Goal: Information Seeking & Learning: Learn about a topic

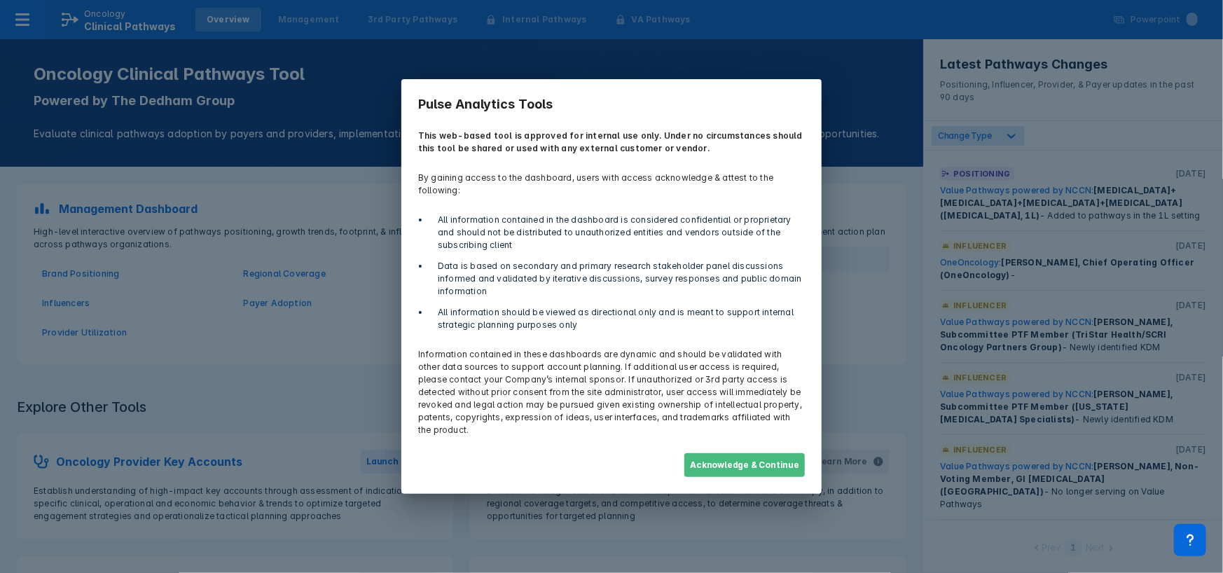
click at [781, 457] on button "Acknowledge & Continue" at bounding box center [744, 465] width 120 height 24
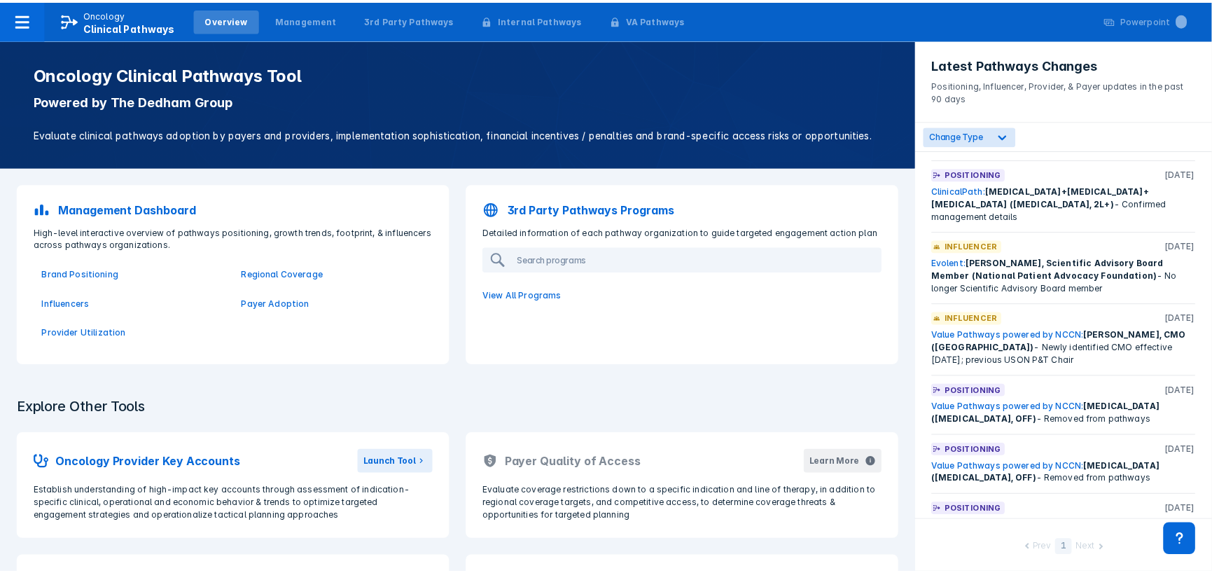
scroll to position [1081, 0]
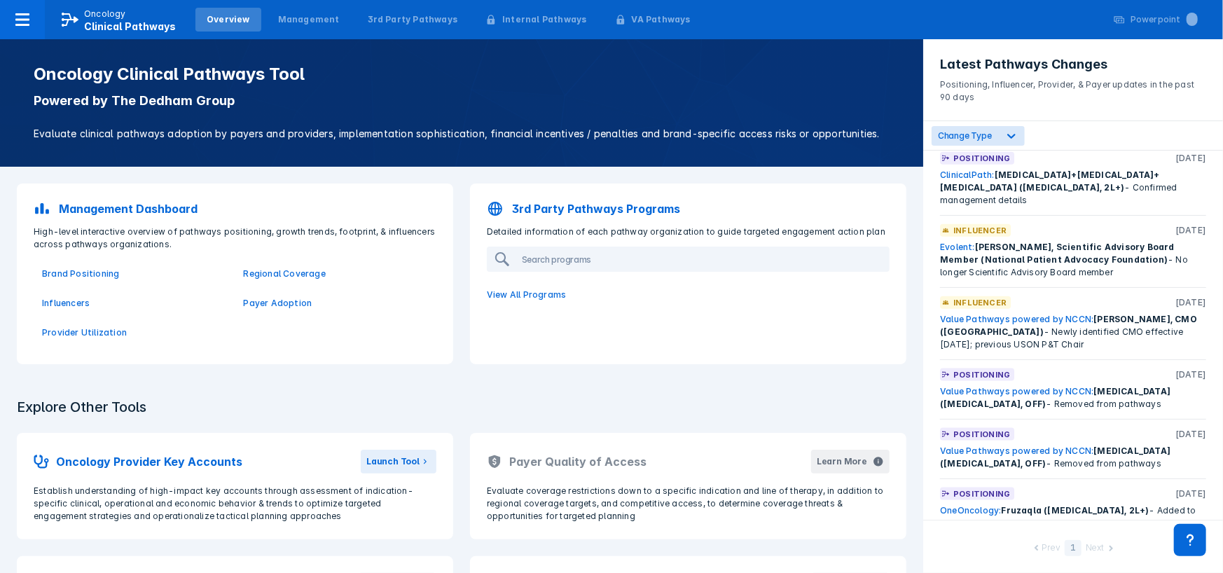
click at [979, 505] on link "OneOncology:" at bounding box center [970, 510] width 61 height 11
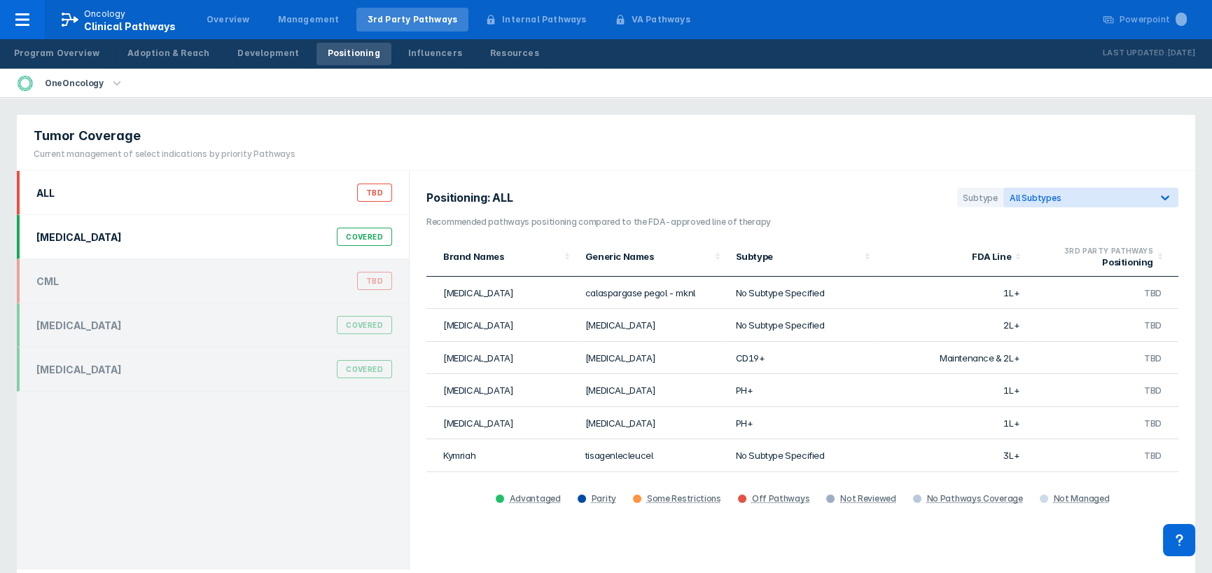
click at [356, 239] on div "Covered" at bounding box center [364, 237] width 55 height 18
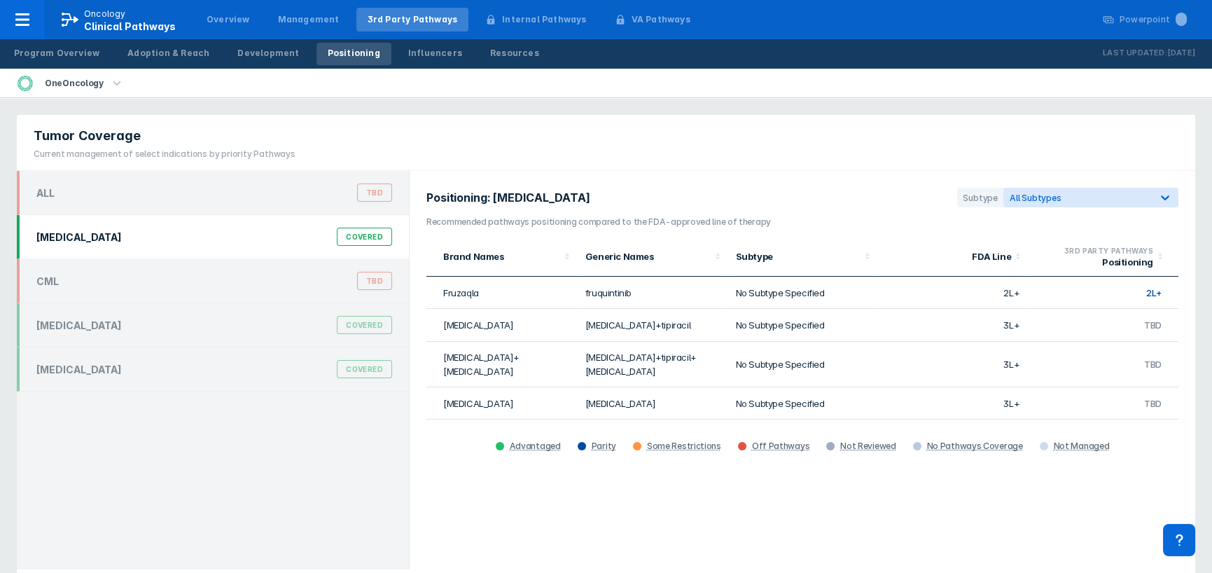
click at [1148, 290] on span "2L+" at bounding box center [1153, 292] width 15 height 11
click at [1153, 293] on span "2L+" at bounding box center [1153, 292] width 15 height 11
click at [1152, 293] on span "2L+" at bounding box center [1153, 292] width 15 height 11
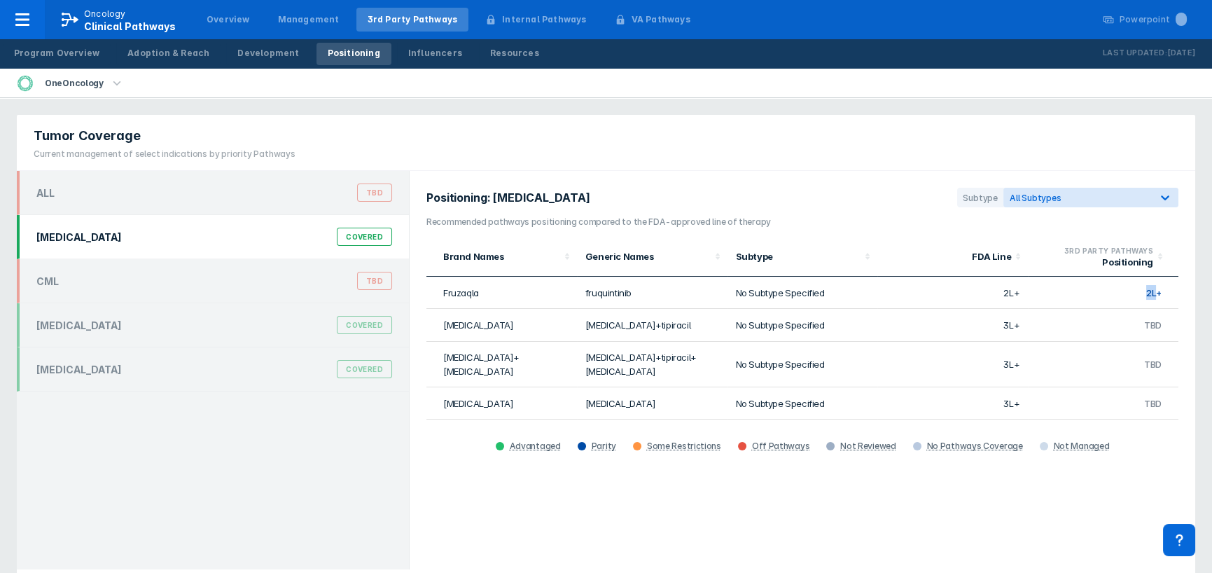
click at [1085, 299] on td "2L+" at bounding box center [1103, 293] width 151 height 32
click at [1006, 290] on td "2L+" at bounding box center [952, 293] width 151 height 32
click at [1010, 362] on td "3L+" at bounding box center [952, 365] width 151 height 46
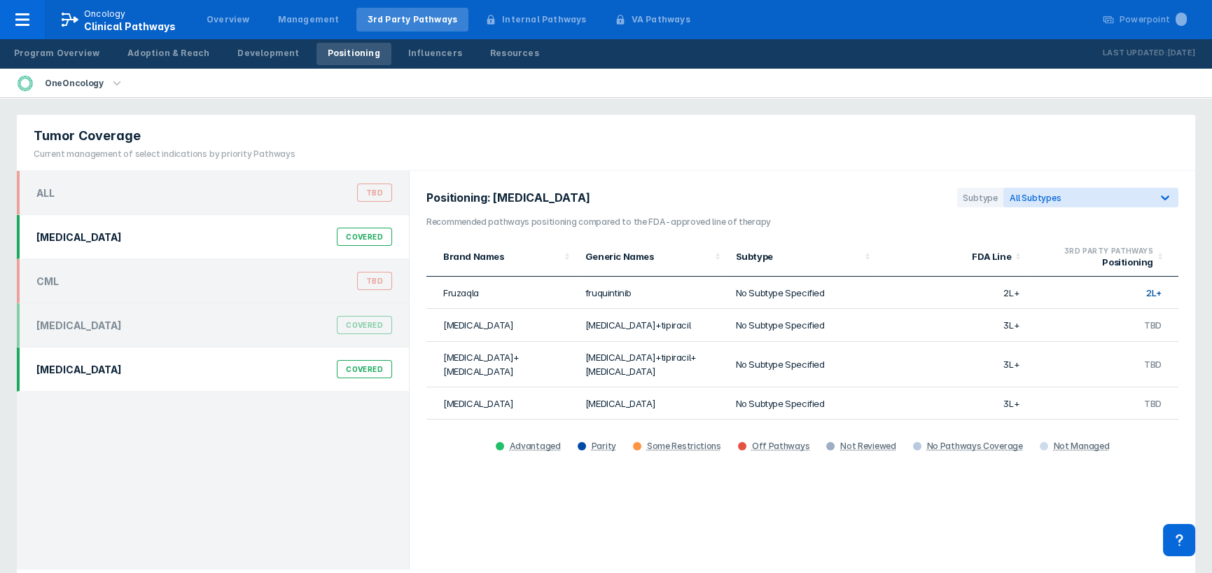
click at [353, 369] on div "Covered" at bounding box center [364, 369] width 55 height 18
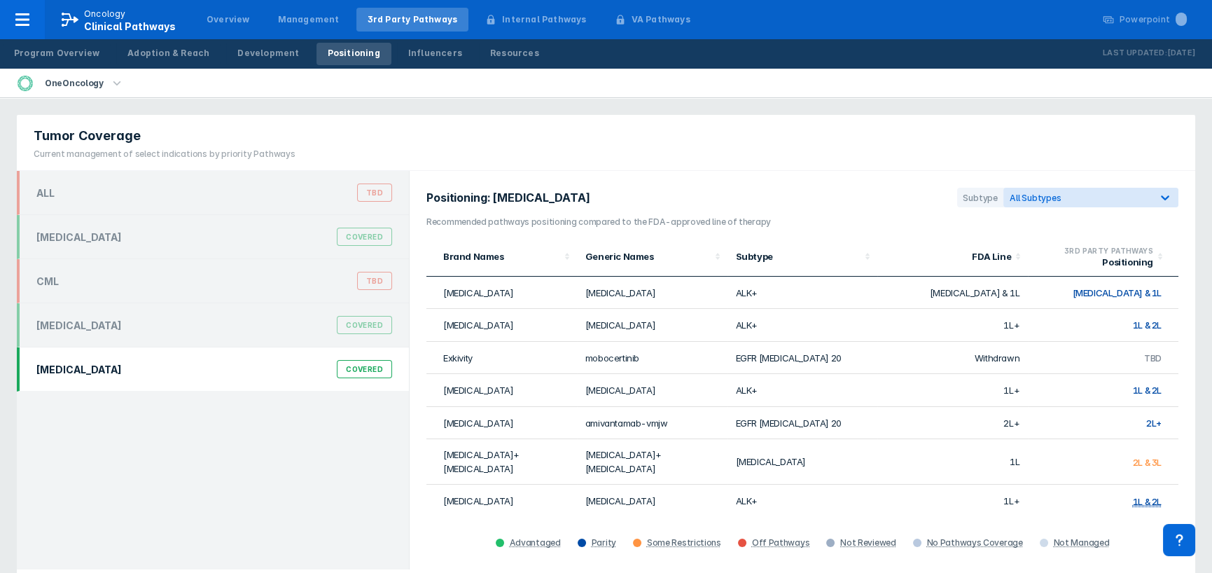
click at [1137, 323] on span "1L & 2L" at bounding box center [1147, 325] width 29 height 11
click at [1133, 325] on span "1L & 2L" at bounding box center [1147, 325] width 29 height 11
click at [1143, 323] on span "1L & 2L" at bounding box center [1147, 325] width 29 height 11
click at [93, 87] on div "OneOncology" at bounding box center [74, 84] width 70 height 20
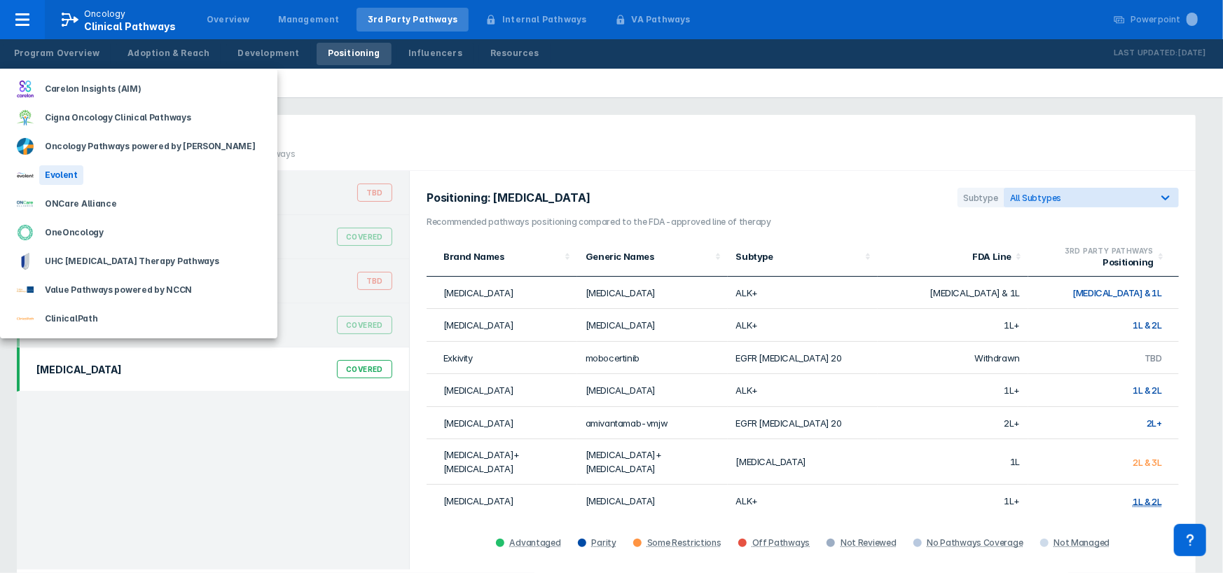
click at [62, 174] on div "Evolent" at bounding box center [61, 175] width 44 height 20
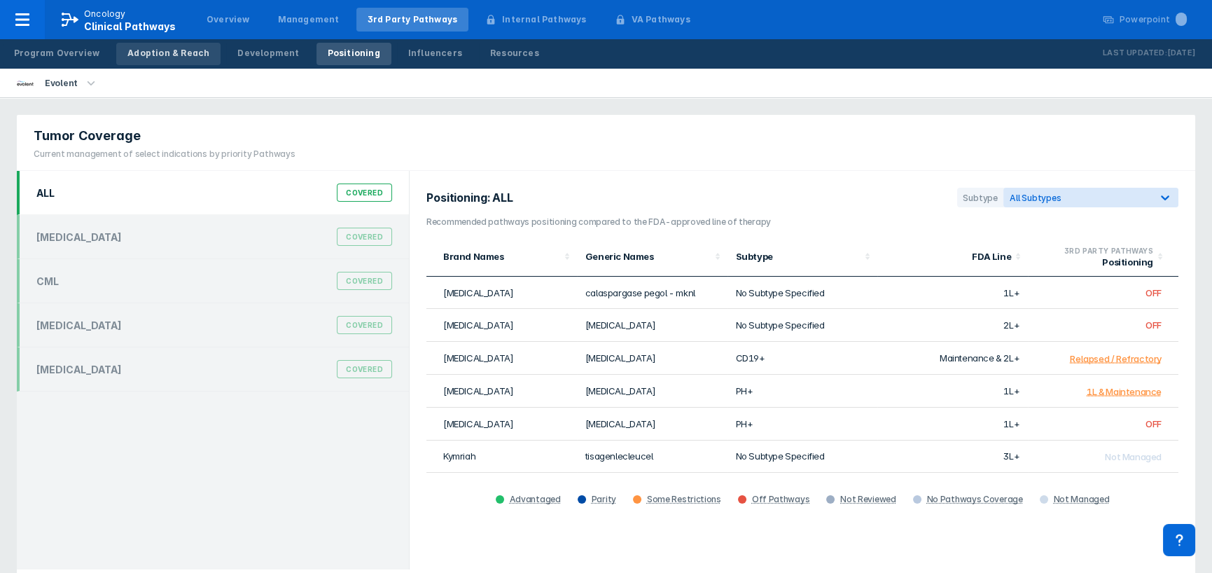
click at [174, 57] on div "Adoption & Reach" at bounding box center [168, 53] width 82 height 13
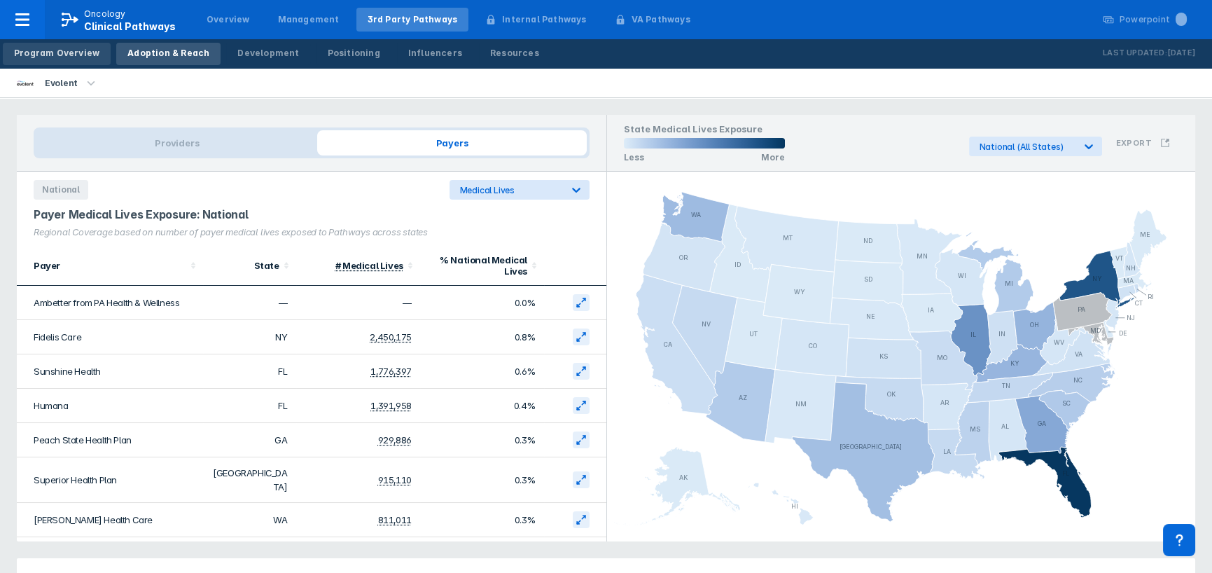
click at [58, 57] on div "Program Overview" at bounding box center [56, 53] width 85 height 13
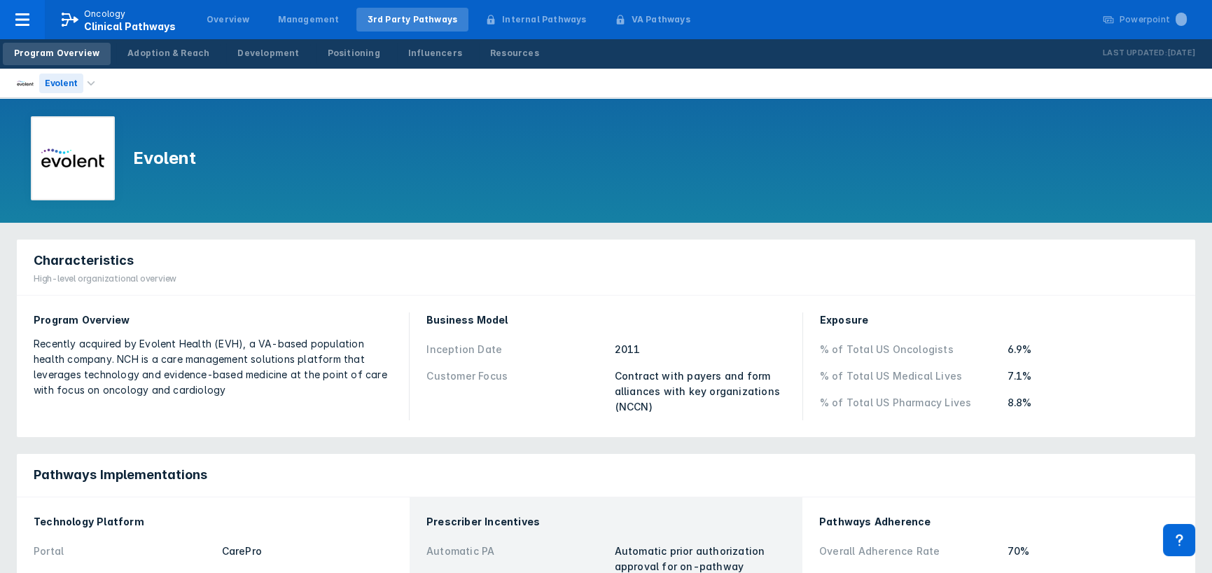
click at [74, 85] on div "Evolent" at bounding box center [61, 84] width 44 height 20
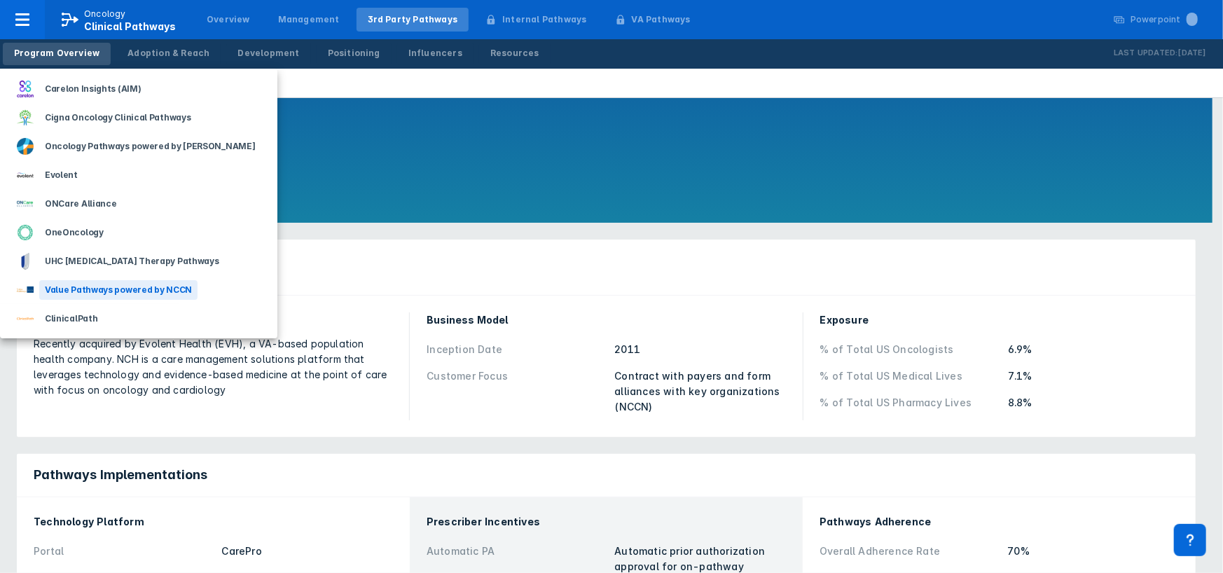
click at [113, 293] on div "Value Pathways powered by NCCN" at bounding box center [118, 290] width 158 height 20
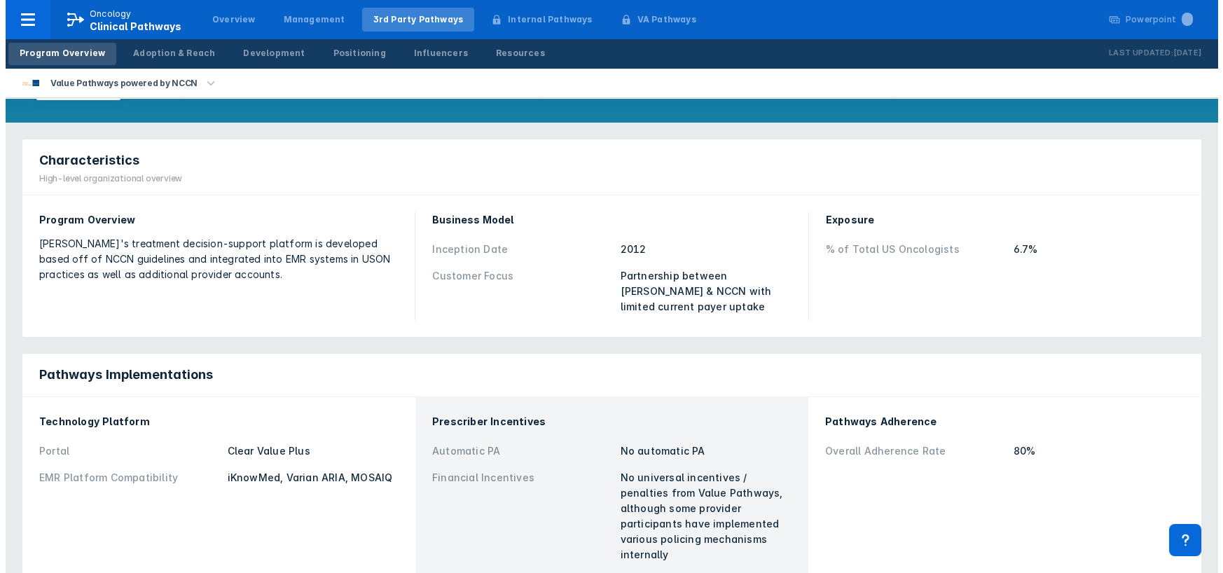
scroll to position [109, 0]
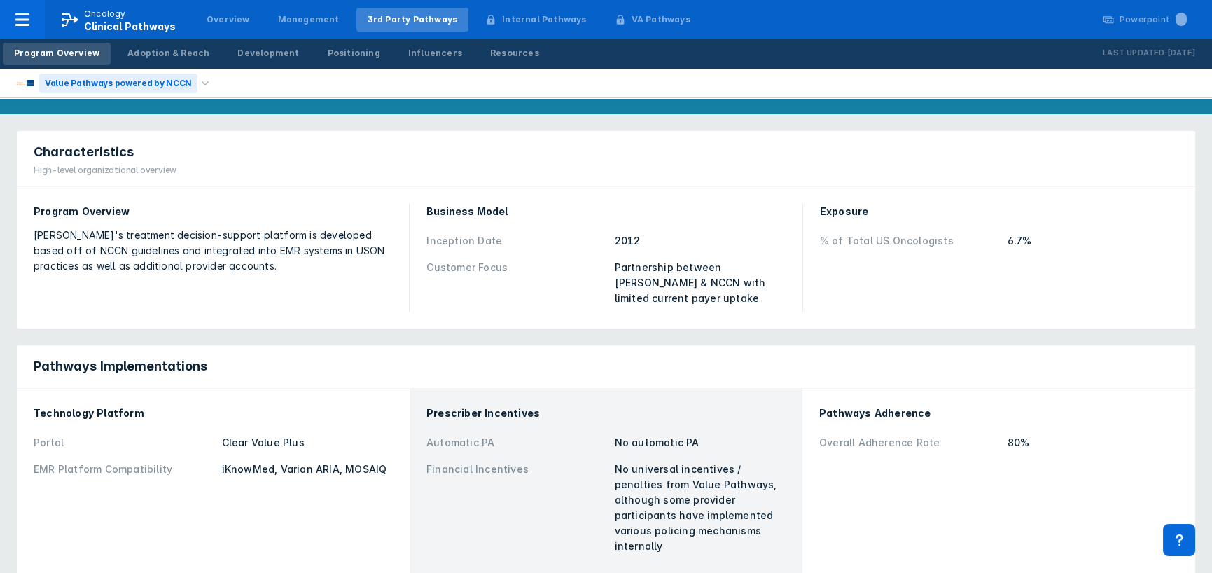
click at [178, 90] on div "Value Pathways powered by NCCN" at bounding box center [118, 84] width 158 height 20
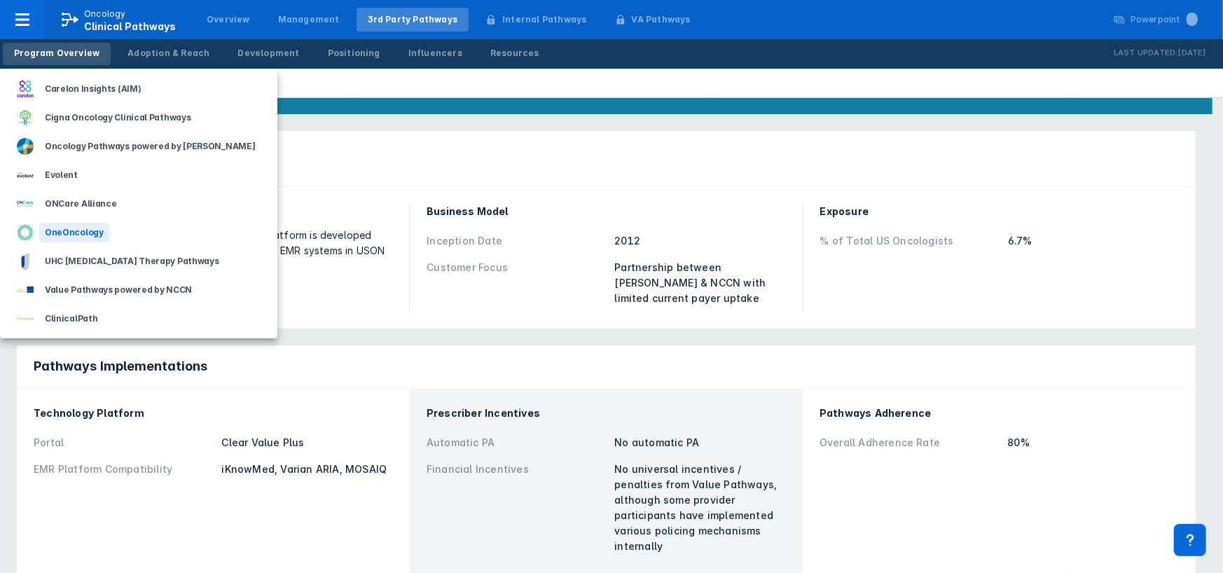
click at [64, 230] on div "OneOncology" at bounding box center [74, 233] width 70 height 20
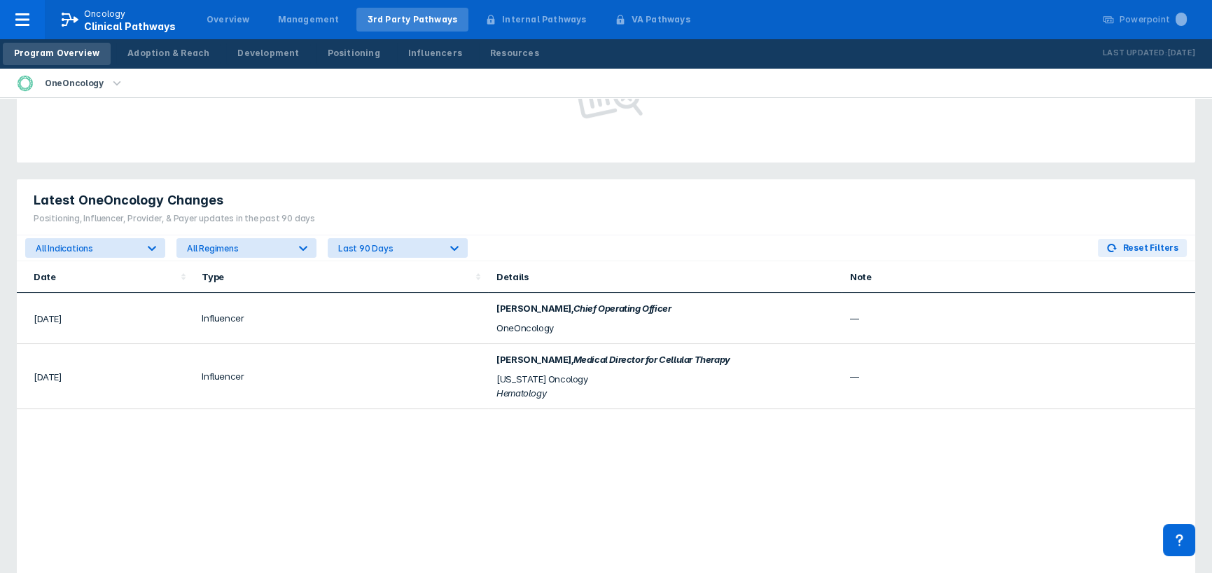
scroll to position [869, 0]
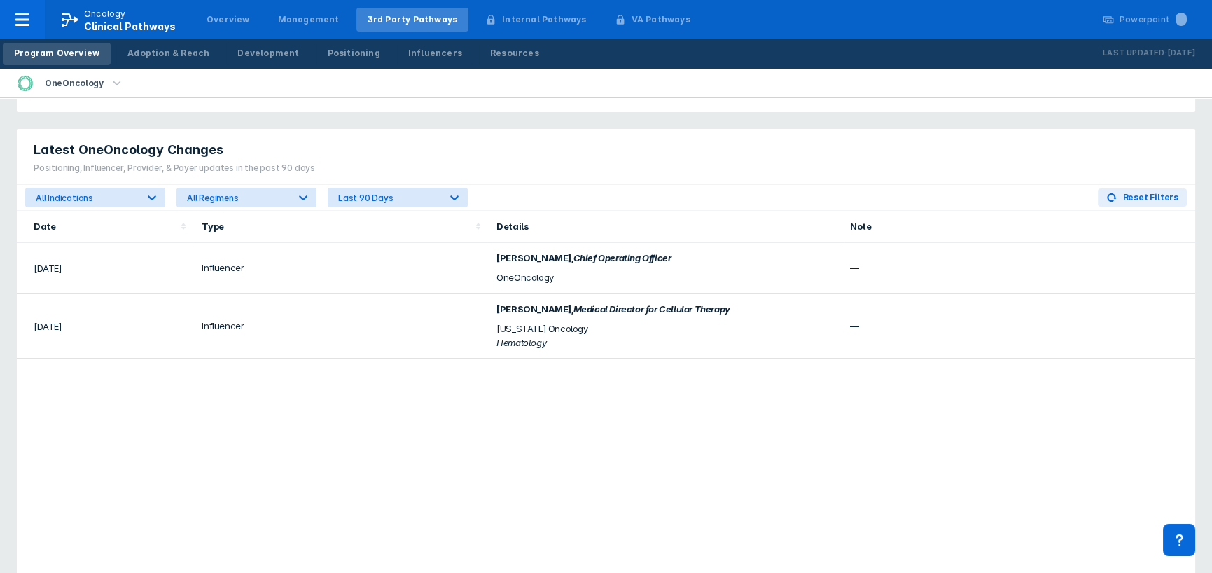
click at [538, 252] on span "[PERSON_NAME] ," at bounding box center [534, 257] width 76 height 11
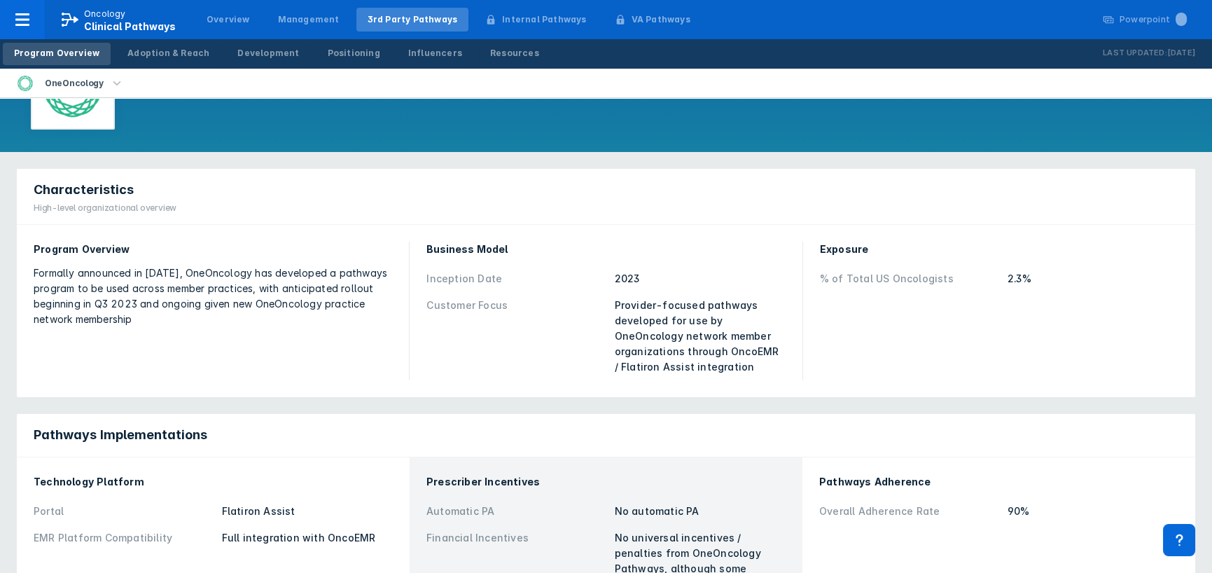
scroll to position [46, 0]
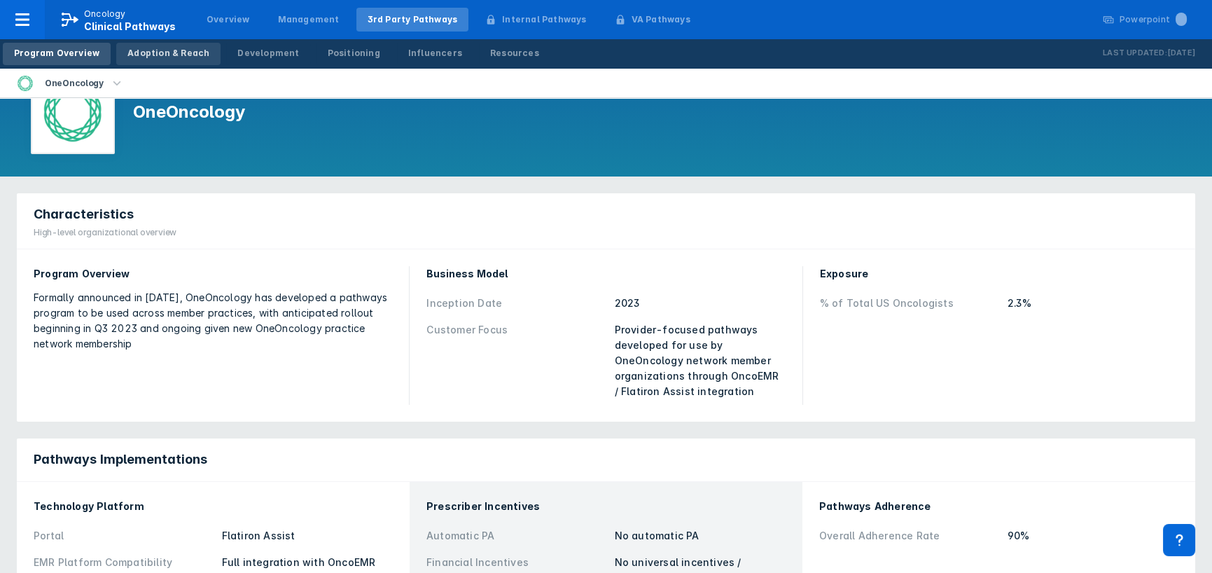
click at [153, 52] on div "Adoption & Reach" at bounding box center [168, 53] width 82 height 13
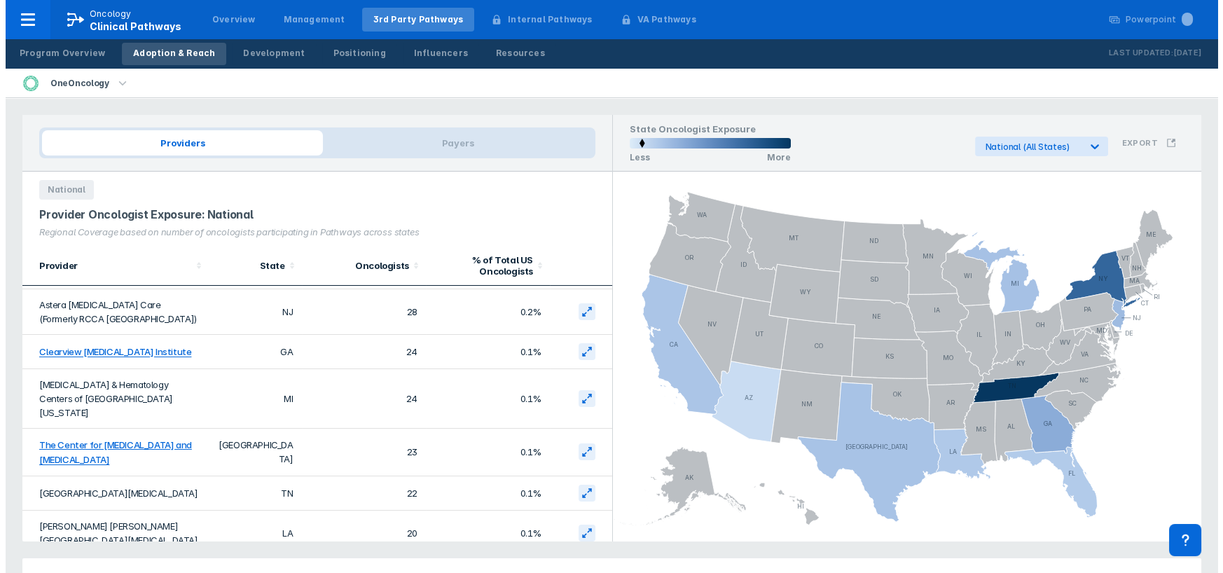
scroll to position [281, 0]
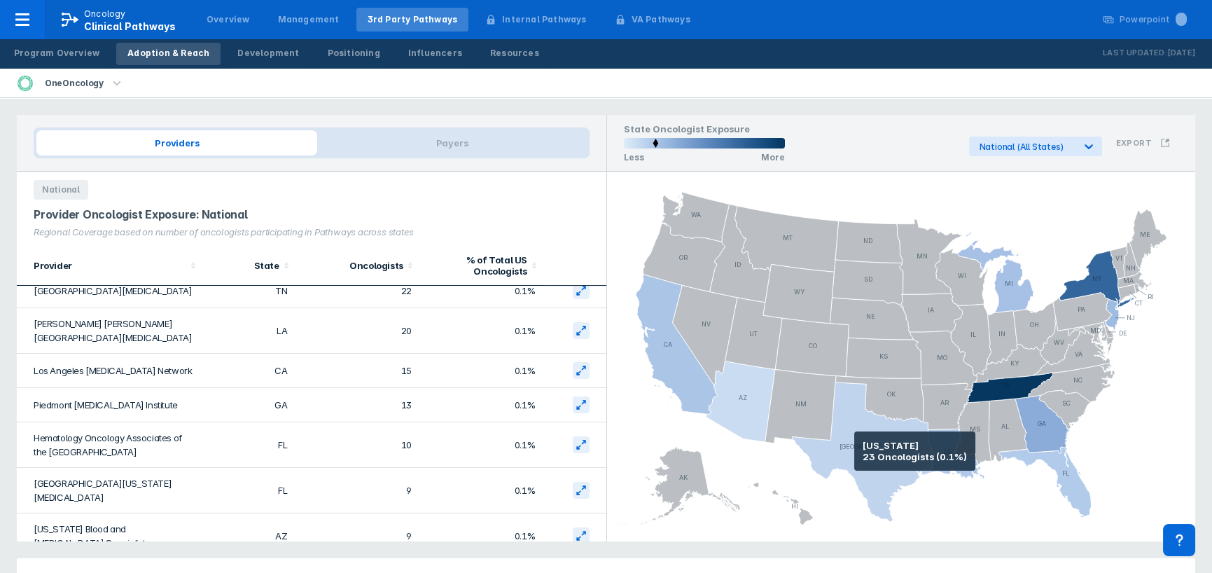
click at [854, 451] on icon at bounding box center [863, 452] width 143 height 140
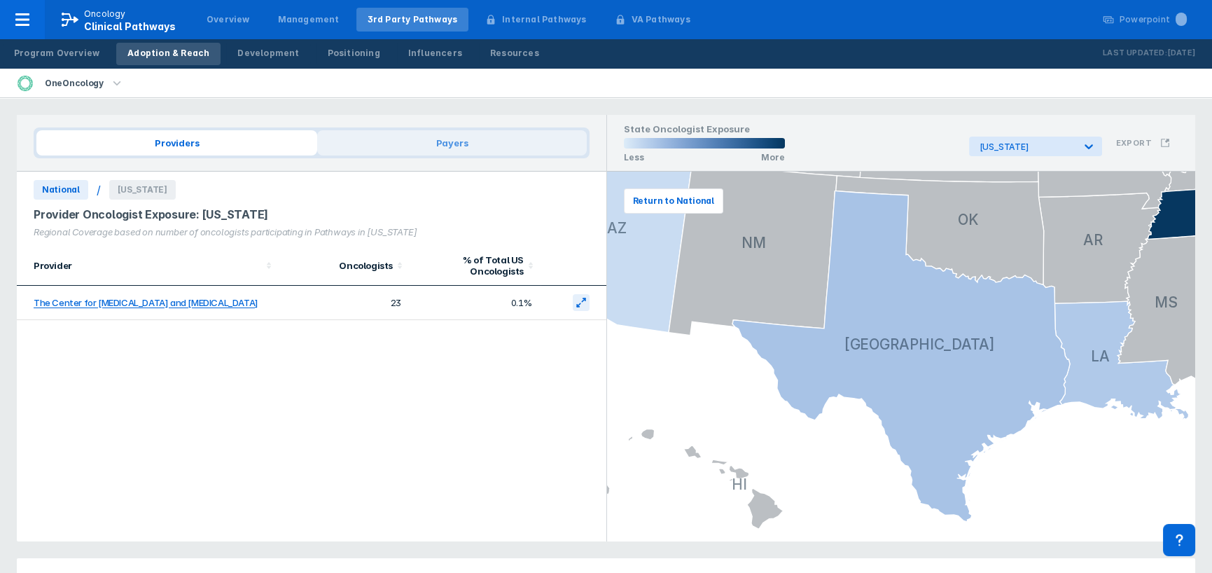
click at [436, 142] on span "Payers" at bounding box center [451, 142] width 269 height 25
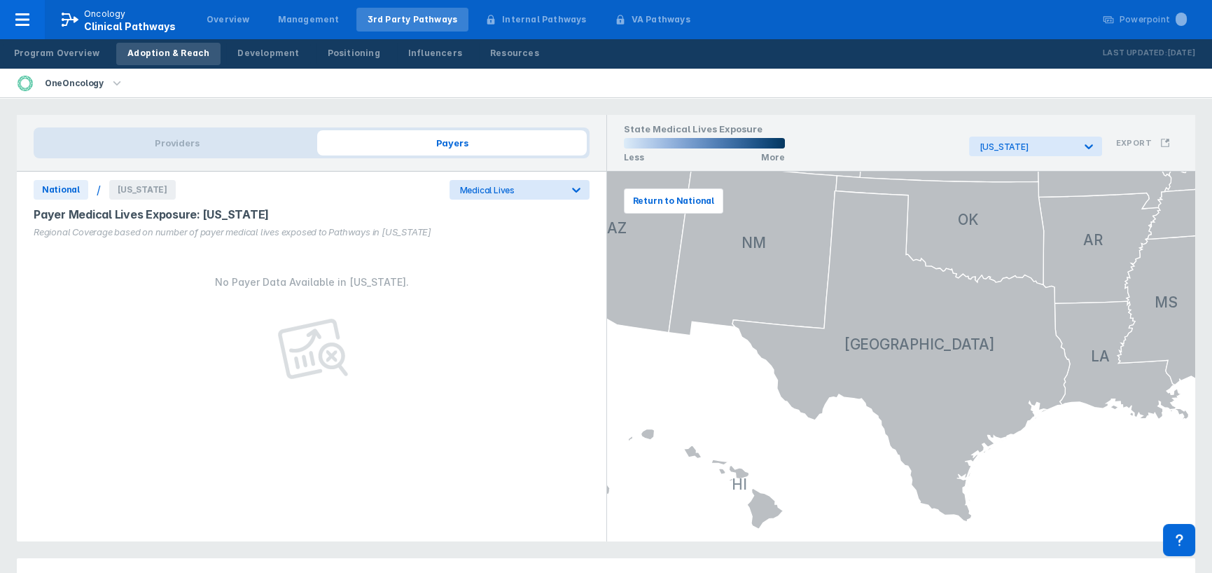
click at [130, 190] on span "[US_STATE]" at bounding box center [142, 190] width 67 height 20
click at [567, 193] on div at bounding box center [576, 189] width 25 height 25
click at [483, 244] on div "Pharmacy Lives" at bounding box center [491, 248] width 74 height 27
click at [91, 141] on span "Providers" at bounding box center [176, 142] width 281 height 25
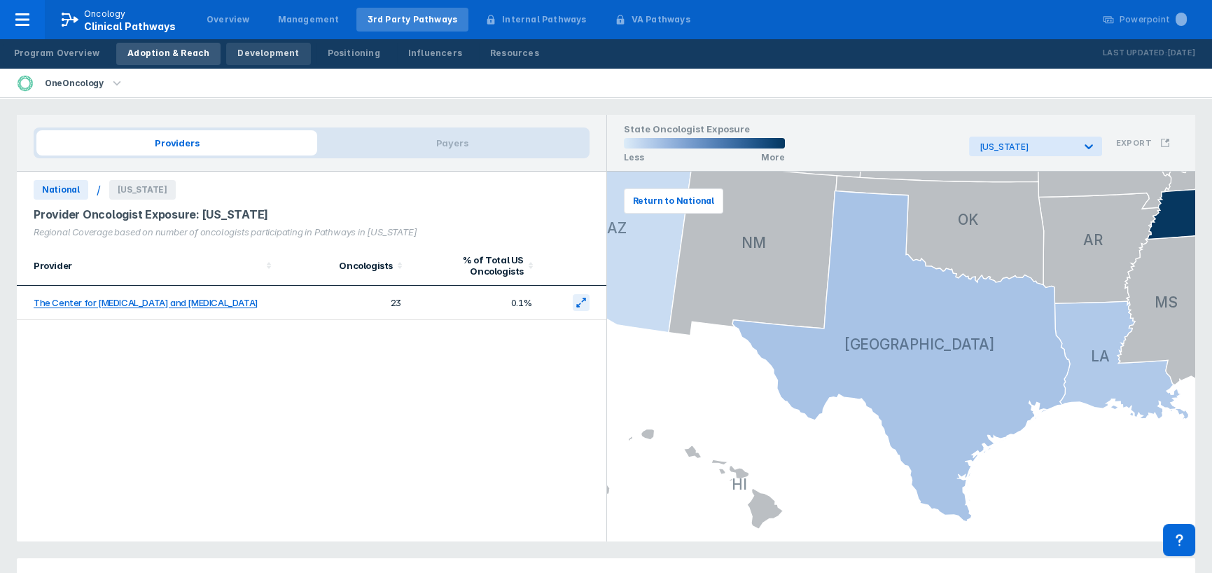
click at [253, 56] on div "Development" at bounding box center [268, 53] width 62 height 13
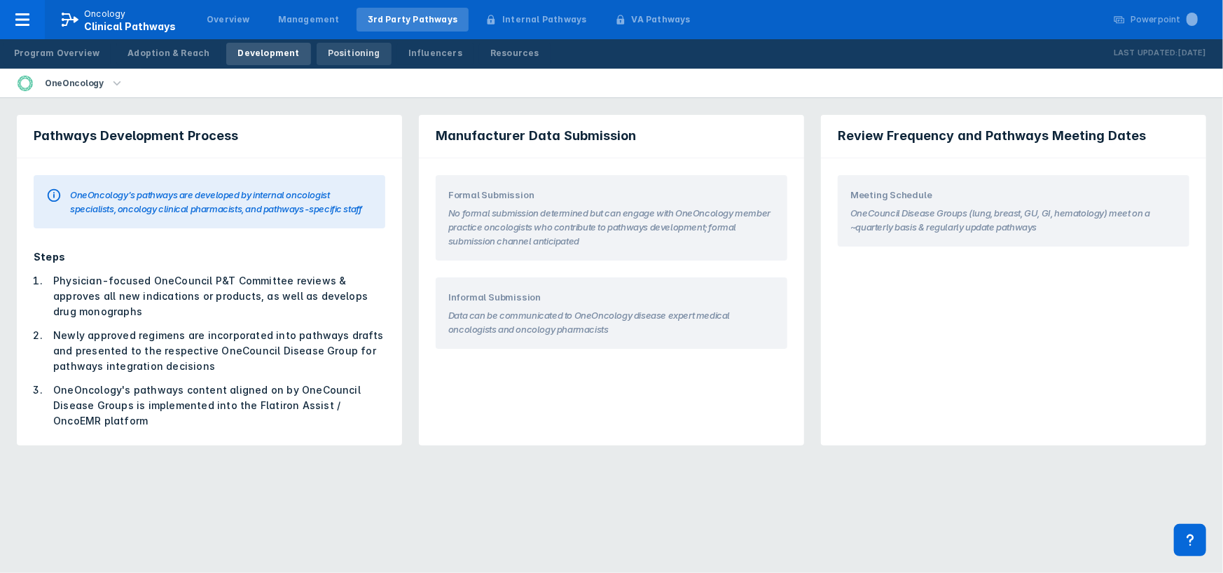
click at [328, 51] on div "Positioning" at bounding box center [354, 53] width 53 height 13
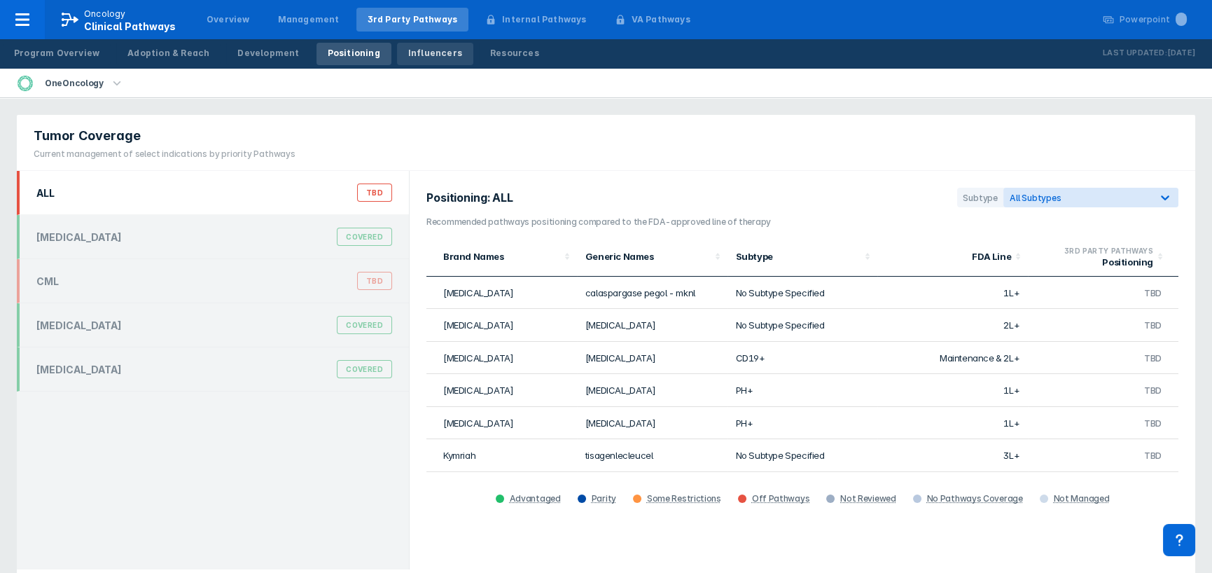
click at [408, 55] on div "Influencers" at bounding box center [435, 53] width 54 height 13
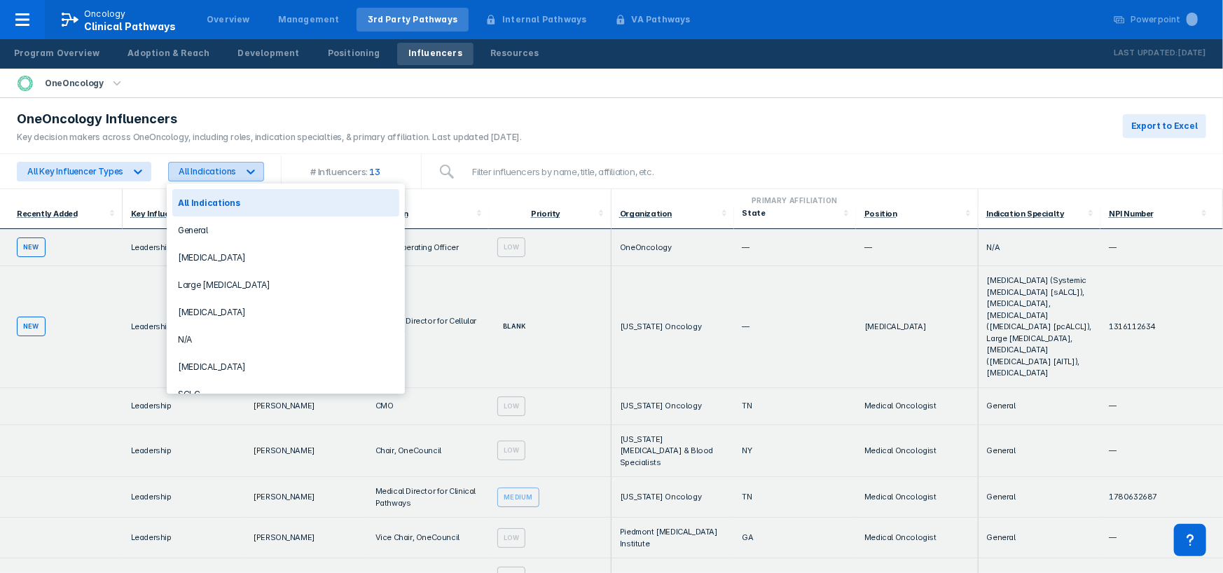
click at [246, 167] on icon at bounding box center [251, 172] width 14 height 14
click at [193, 223] on div "General" at bounding box center [285, 229] width 227 height 27
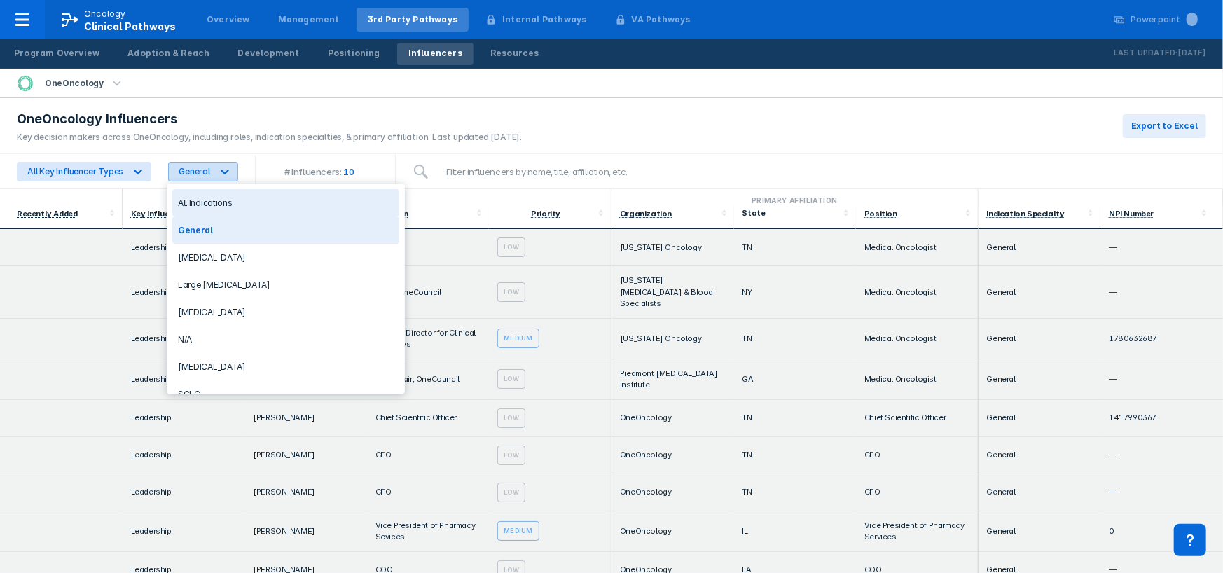
click at [229, 176] on icon at bounding box center [225, 172] width 14 height 14
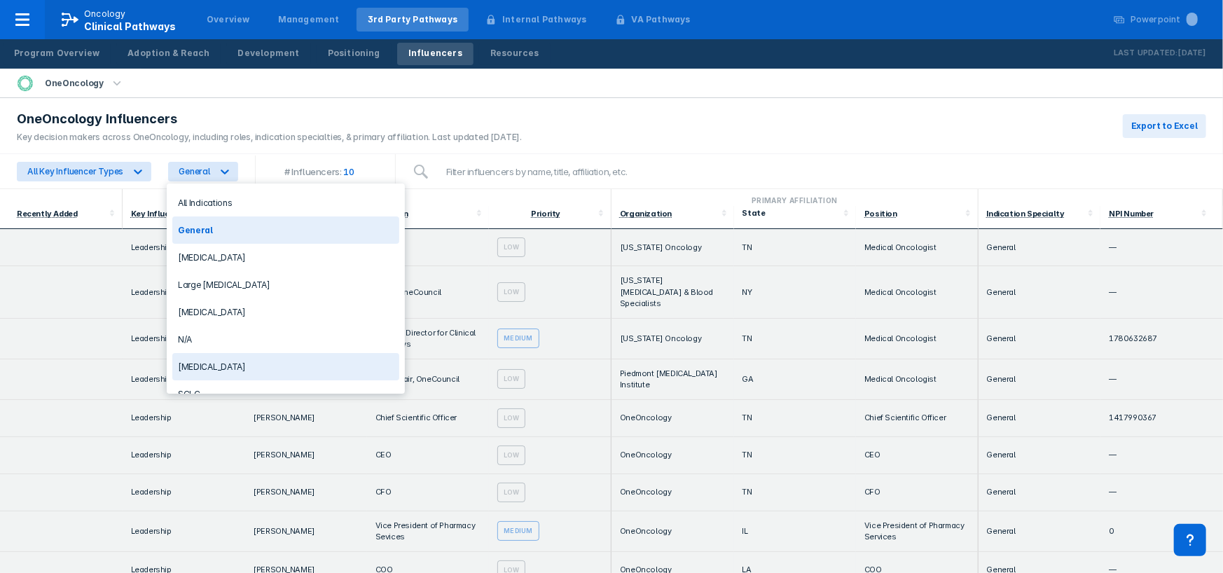
click at [190, 361] on div "[MEDICAL_DATA]" at bounding box center [285, 366] width 227 height 27
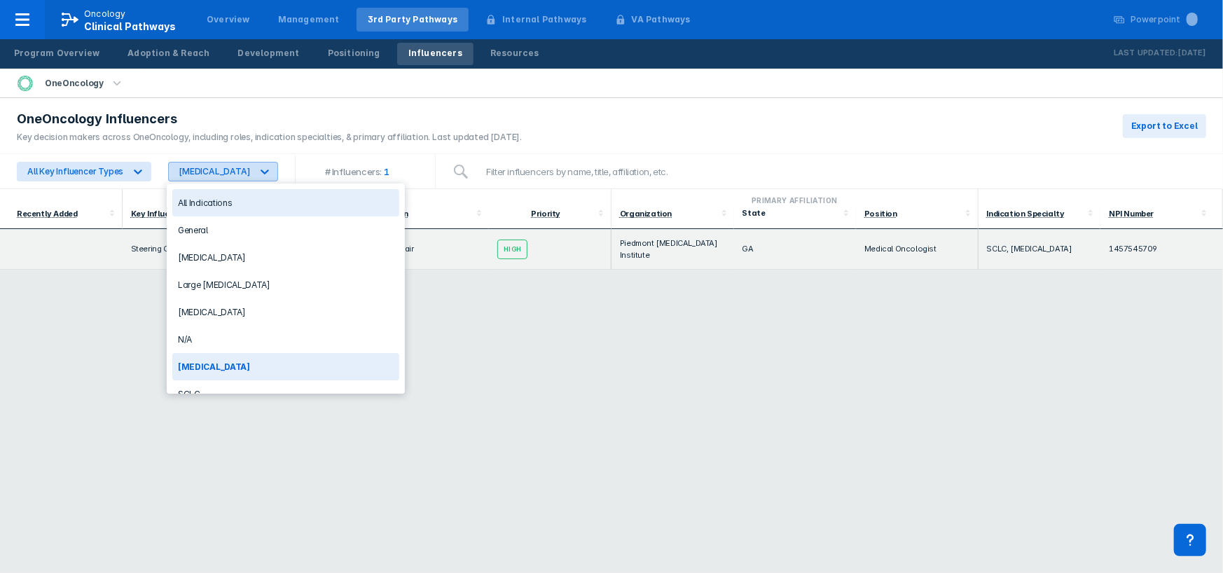
click at [258, 173] on icon at bounding box center [265, 172] width 14 height 14
click at [258, 172] on icon at bounding box center [265, 172] width 14 height 14
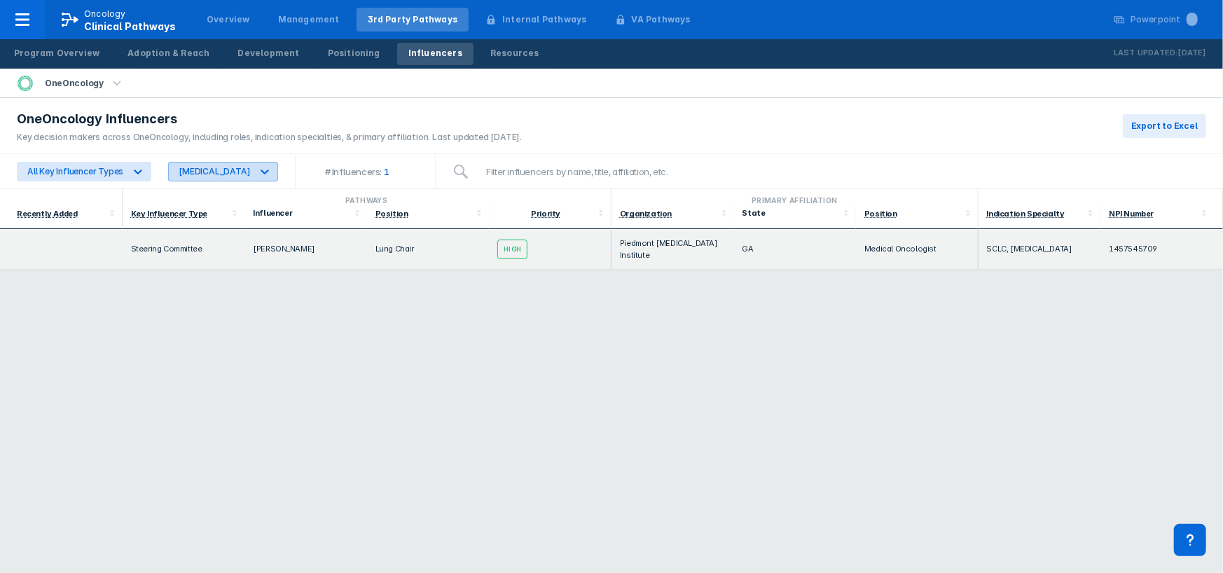
click at [258, 167] on icon at bounding box center [265, 172] width 14 height 14
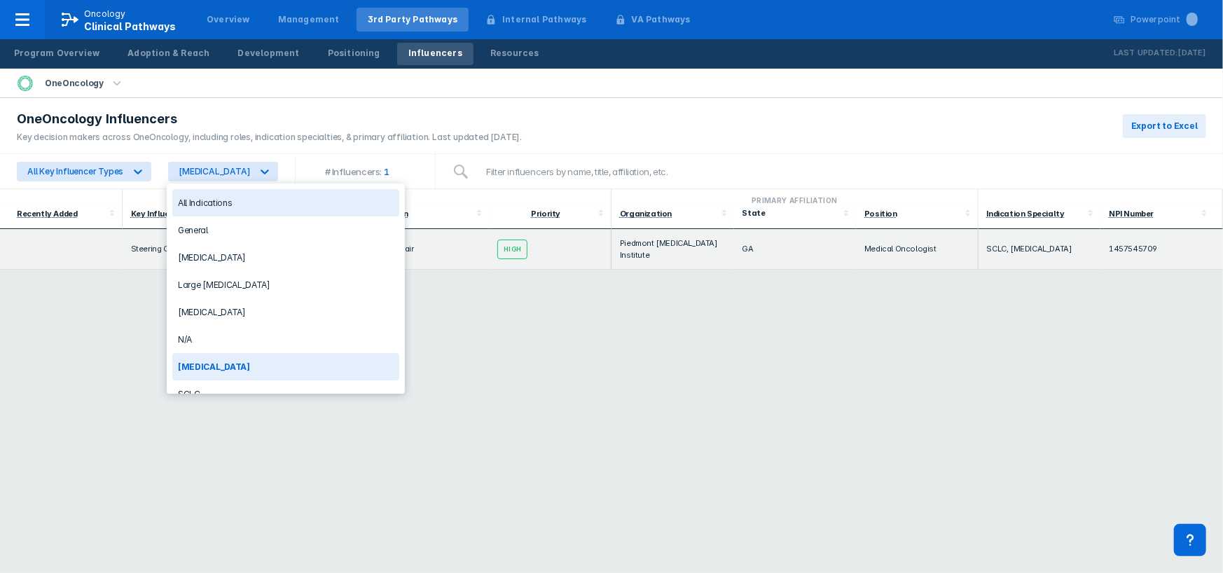
click at [198, 202] on div "All Indications" at bounding box center [285, 202] width 227 height 27
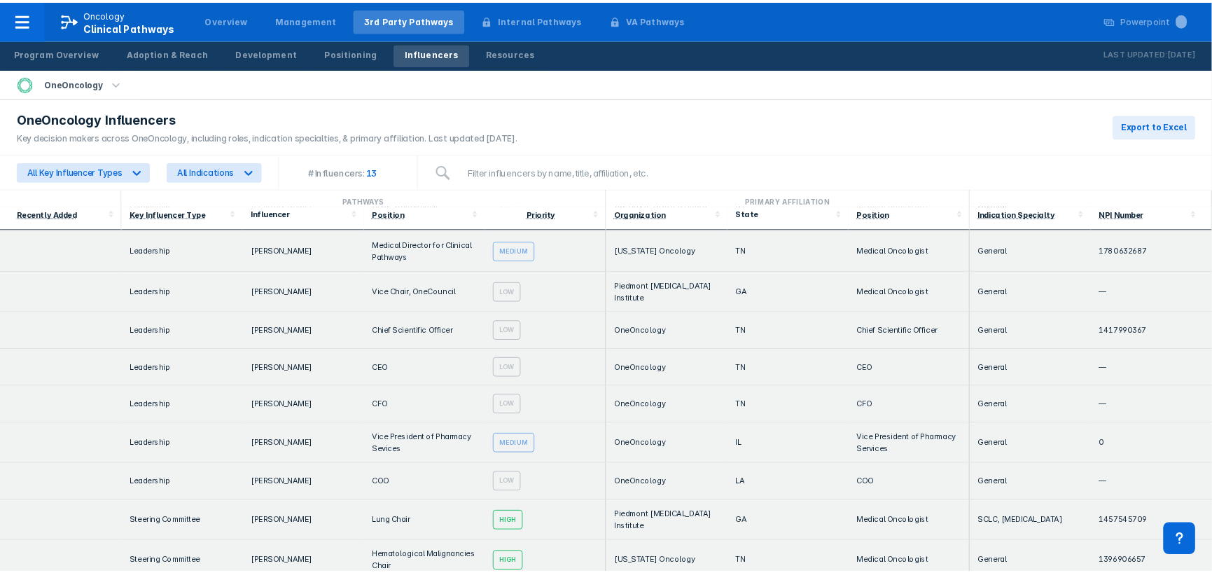
scroll to position [257, 0]
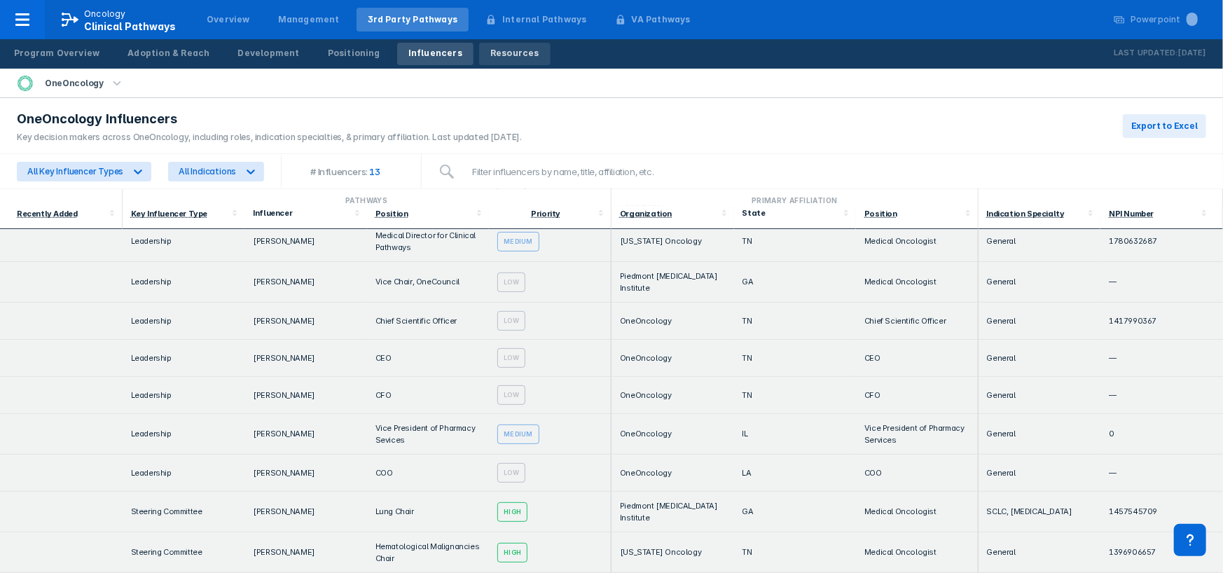
click at [490, 53] on div "Resources" at bounding box center [514, 53] width 49 height 13
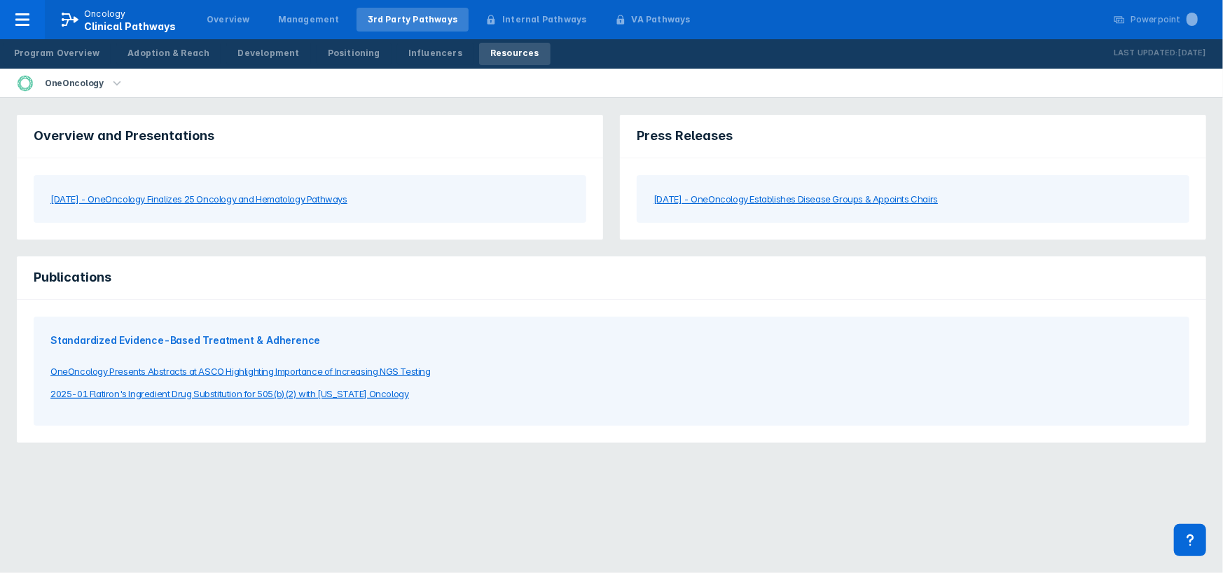
click at [82, 88] on div "OneOncology" at bounding box center [74, 84] width 70 height 20
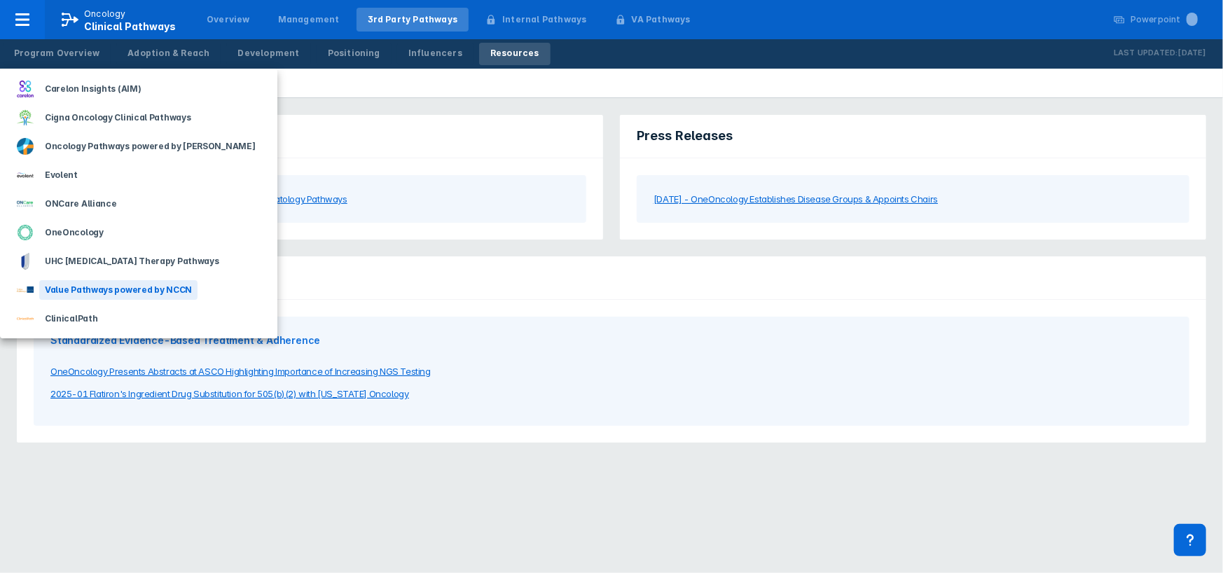
click at [74, 289] on div "Value Pathways powered by NCCN" at bounding box center [118, 290] width 158 height 20
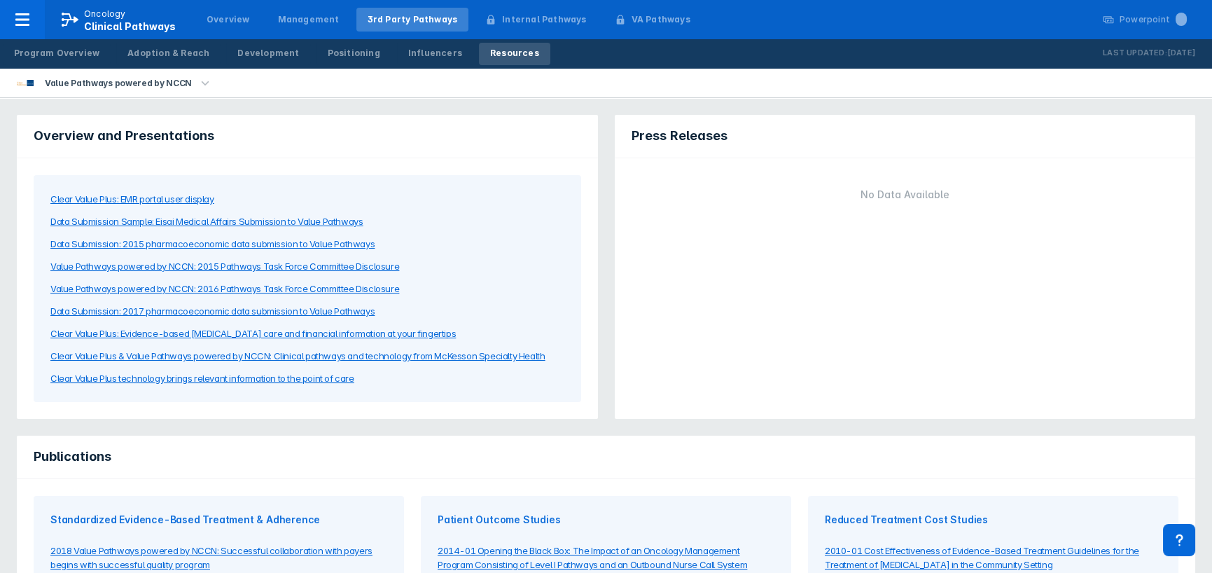
click at [226, 153] on div "Overview and Presentations" at bounding box center [307, 136] width 581 height 43
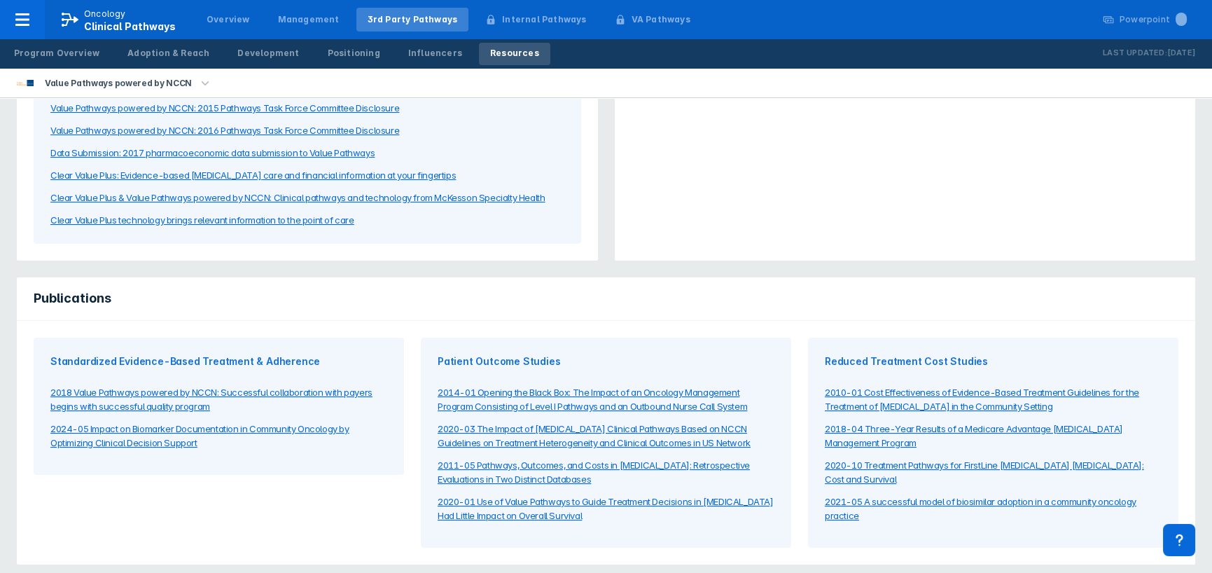
scroll to position [166, 0]
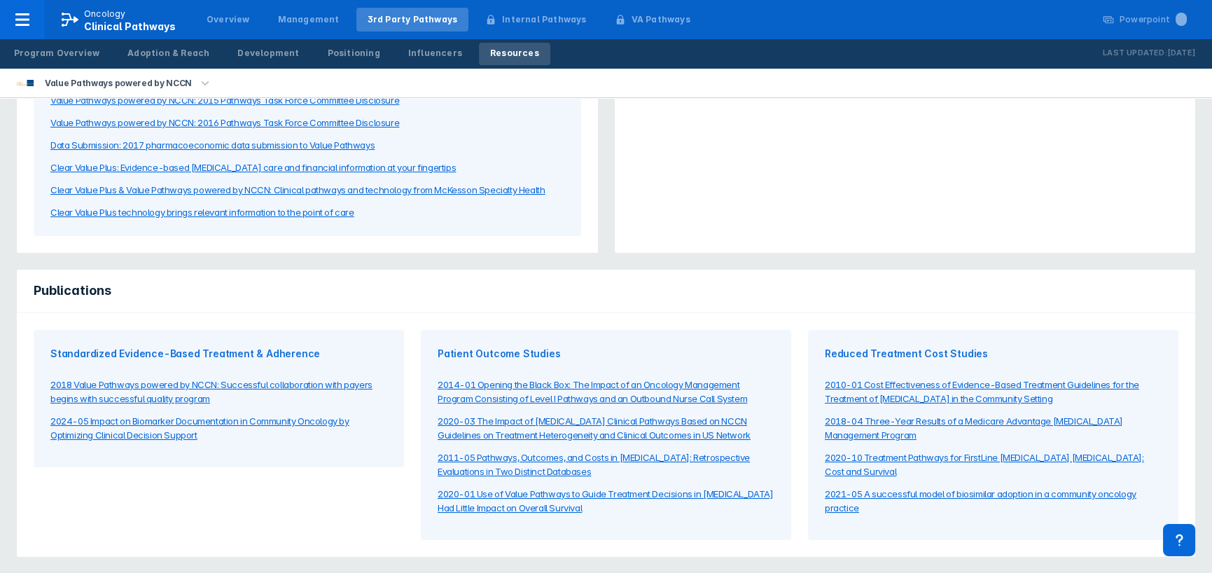
click at [616, 422] on div "2020-03 The Impact of [MEDICAL_DATA] Clinical Pathways Based on NCCN Guidelines…" at bounding box center [606, 428] width 337 height 28
click at [1189, 296] on div "Publications" at bounding box center [606, 291] width 1179 height 43
click at [995, 455] on div "2020-10 Treatment Pathways for FirstLine [MEDICAL_DATA] [MEDICAL_DATA]: Cost an…" at bounding box center [993, 464] width 337 height 28
click at [997, 386] on div "2010-01 Cost Effectiveness of Evidence-Based Treatment Guidelines for the Treat…" at bounding box center [993, 391] width 337 height 28
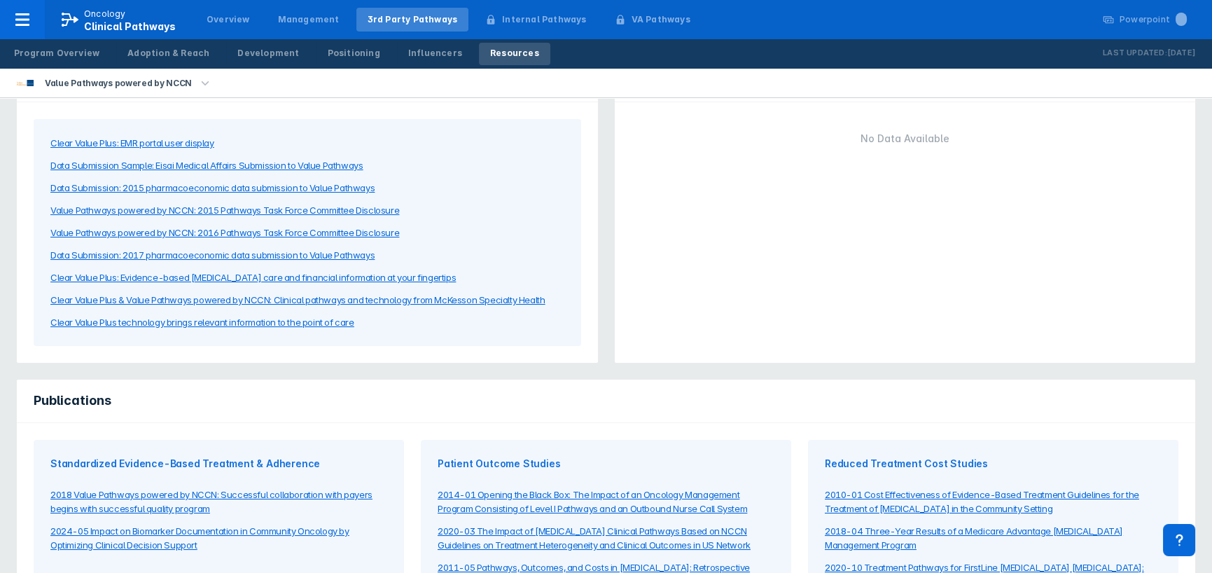
scroll to position [0, 0]
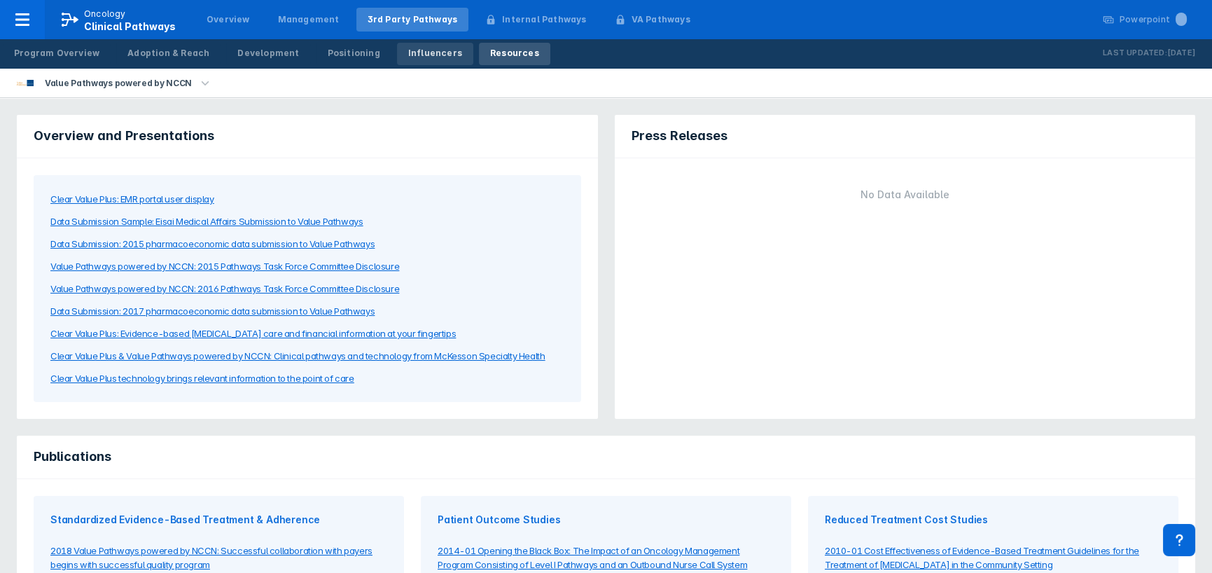
click at [417, 55] on div "Influencers" at bounding box center [435, 53] width 54 height 13
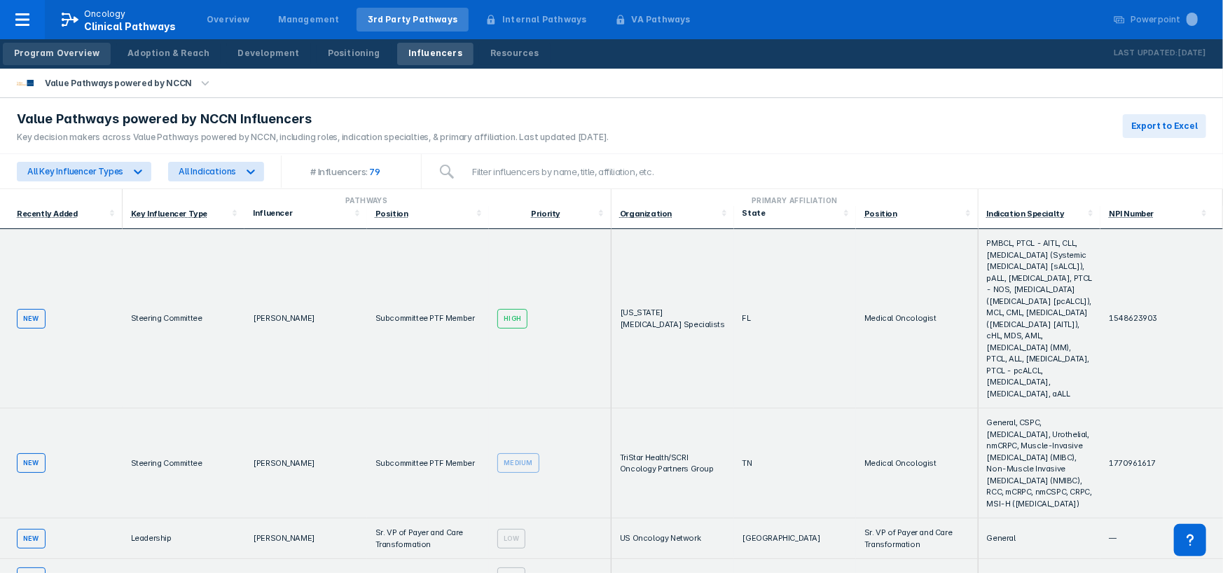
click at [65, 54] on div "Program Overview" at bounding box center [56, 53] width 85 height 13
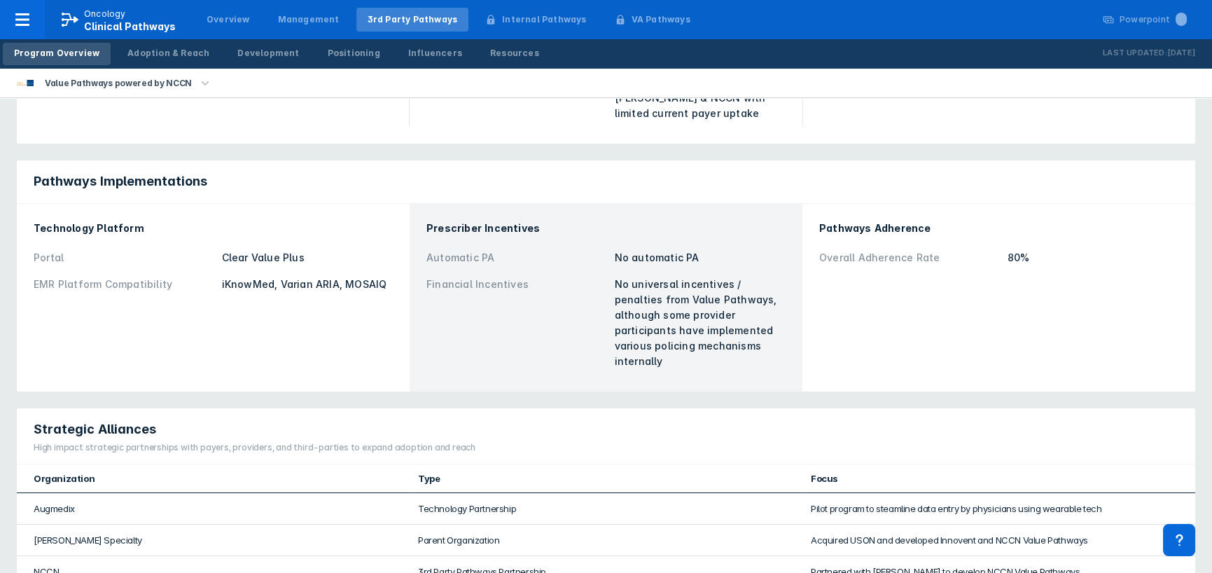
scroll to position [323, 0]
